Goal: Transaction & Acquisition: Purchase product/service

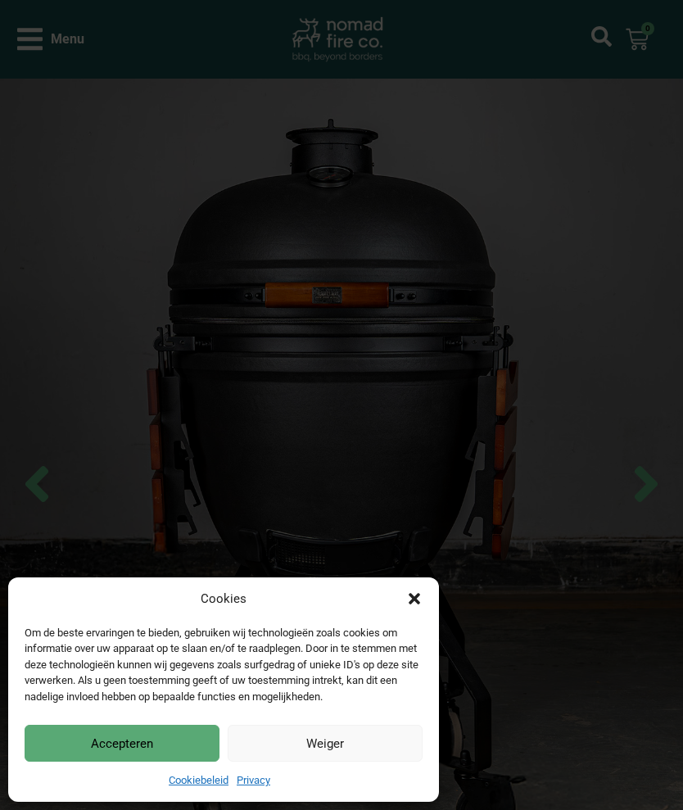
click at [162, 739] on button "Accepteren" at bounding box center [122, 743] width 195 height 37
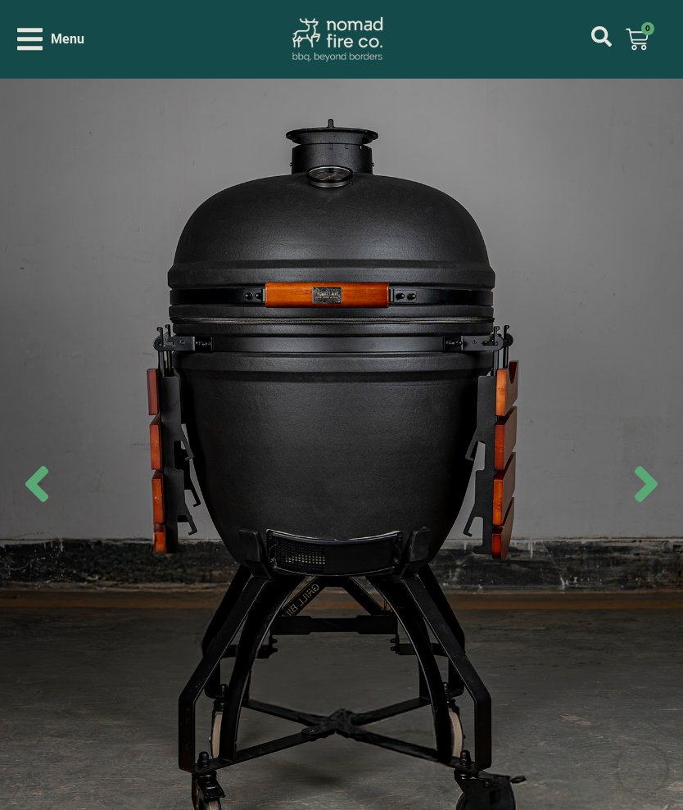
click at [659, 476] on icon "Next slide" at bounding box center [645, 483] width 57 height 57
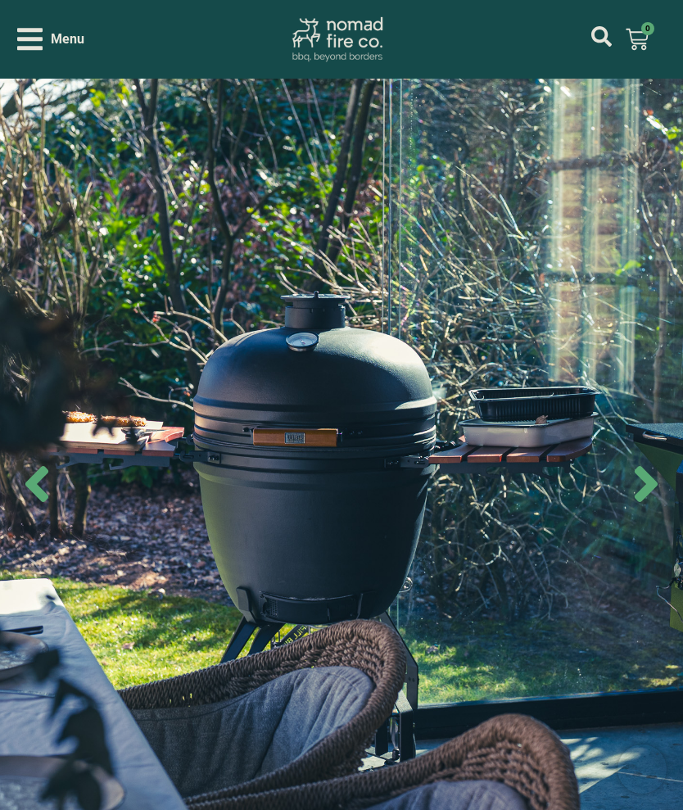
click at [661, 441] on img at bounding box center [341, 484] width 683 height 810
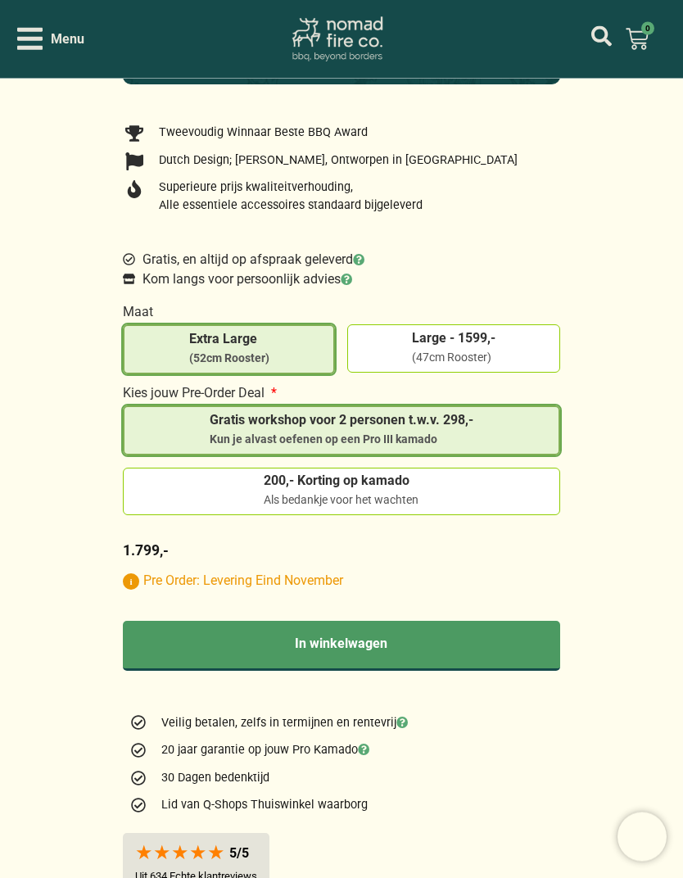
scroll to position [1357, 0]
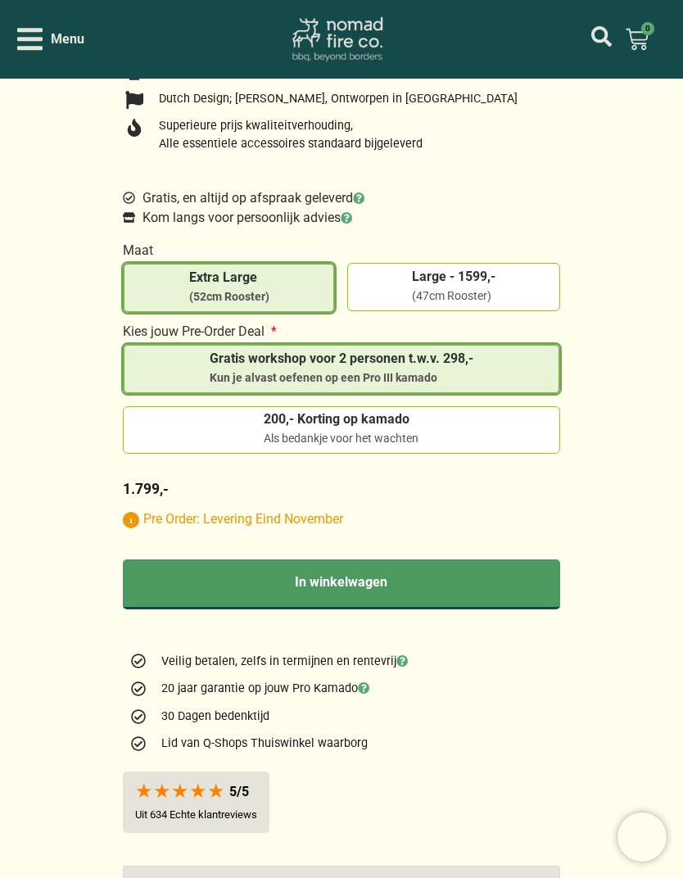
click at [252, 283] on span "Extra Large" at bounding box center [229, 280] width 80 height 18
click at [0, 0] on input "Extra Large (52cm Rooster)" at bounding box center [0, 0] width 0 height 0
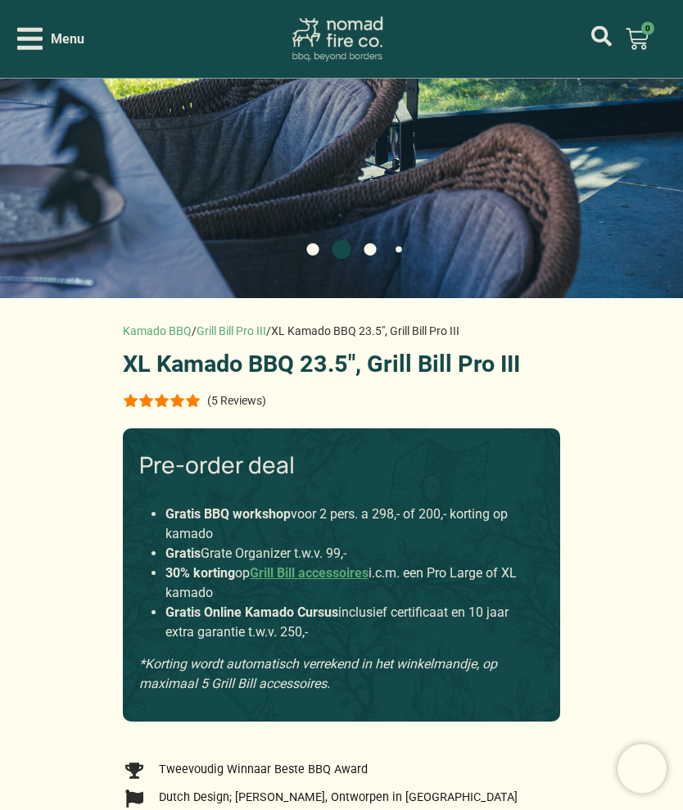
scroll to position [588, 0]
